Goal: Task Accomplishment & Management: Complete application form

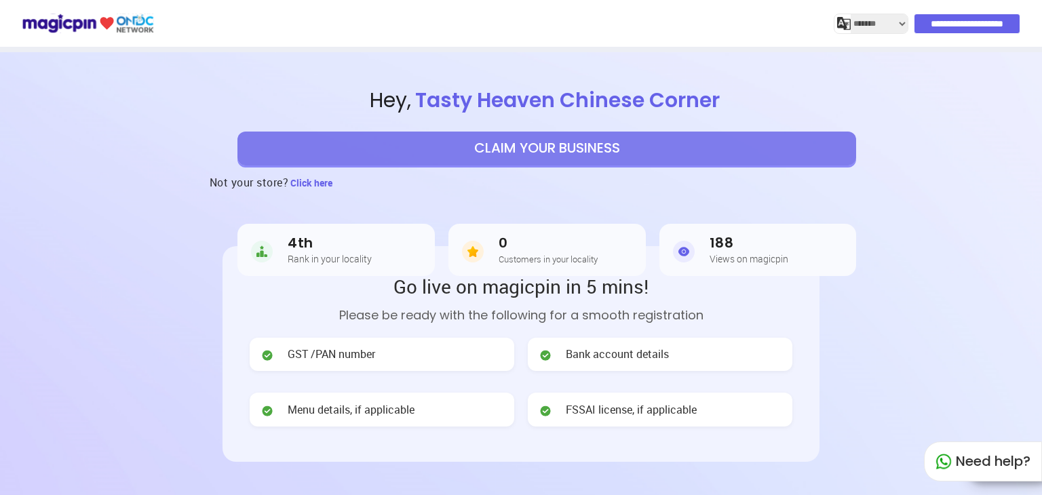
select select "*******"
click at [466, 140] on button "CLAIM YOUR BUSINESS" at bounding box center [546, 149] width 619 height 34
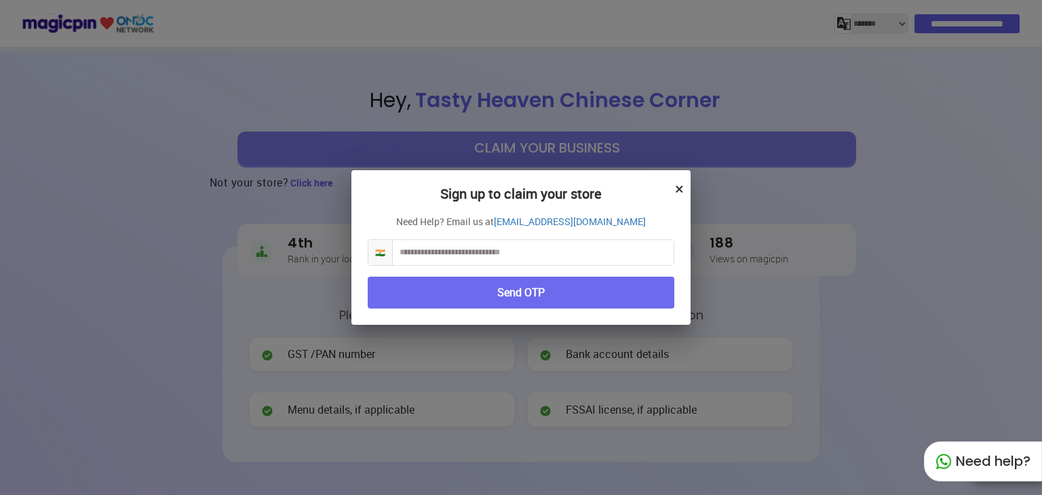
click at [467, 256] on input "text" at bounding box center [533, 252] width 281 height 25
type input "**********"
click at [469, 283] on button "Send OTP" at bounding box center [521, 293] width 307 height 32
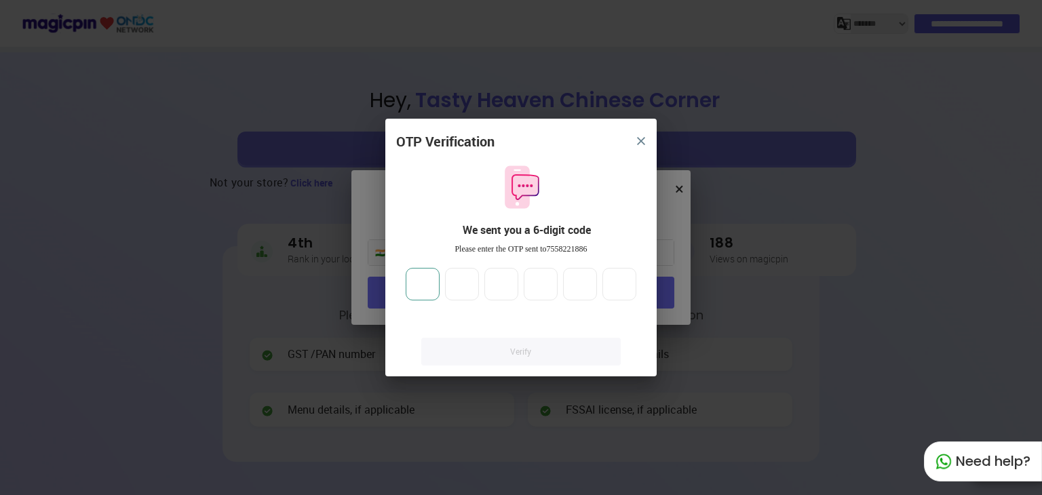
click at [426, 286] on input "number" at bounding box center [423, 284] width 34 height 33
type input "*"
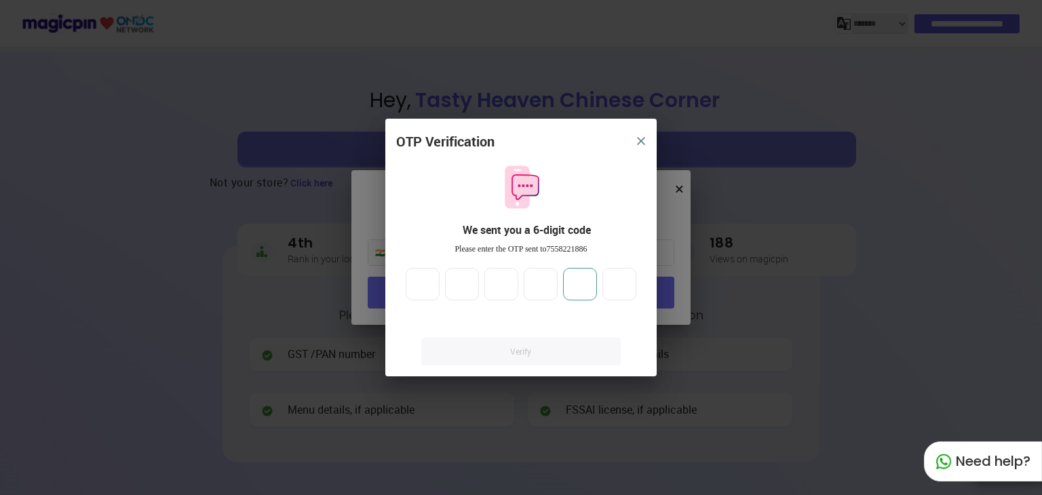
type input "*"
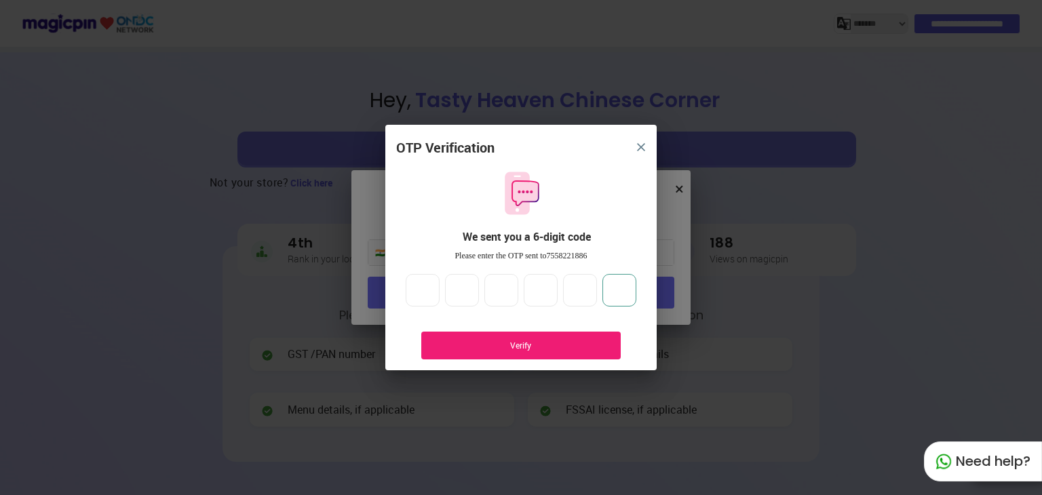
type input "*"
click at [455, 352] on div "Verify" at bounding box center [520, 346] width 199 height 28
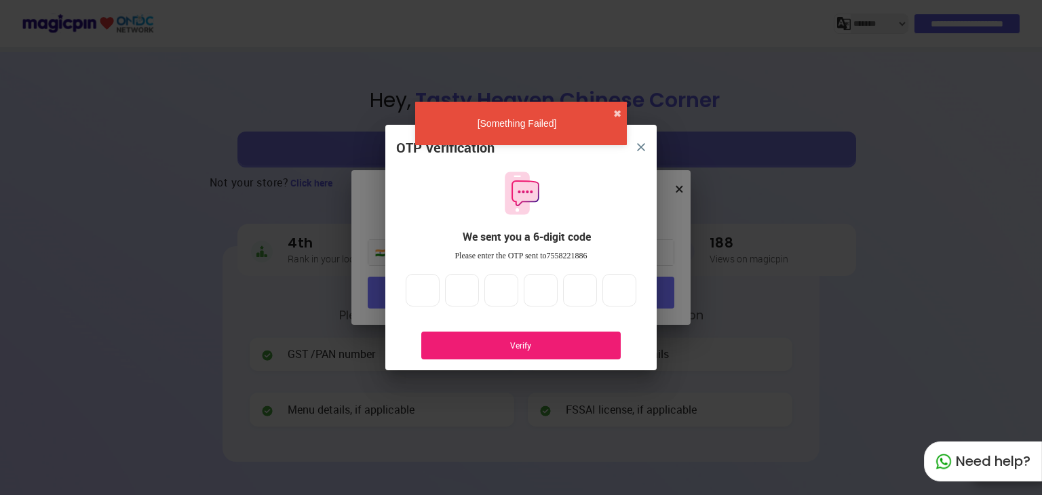
click at [478, 335] on div "Verify" at bounding box center [520, 346] width 199 height 28
